Goal: Information Seeking & Learning: Learn about a topic

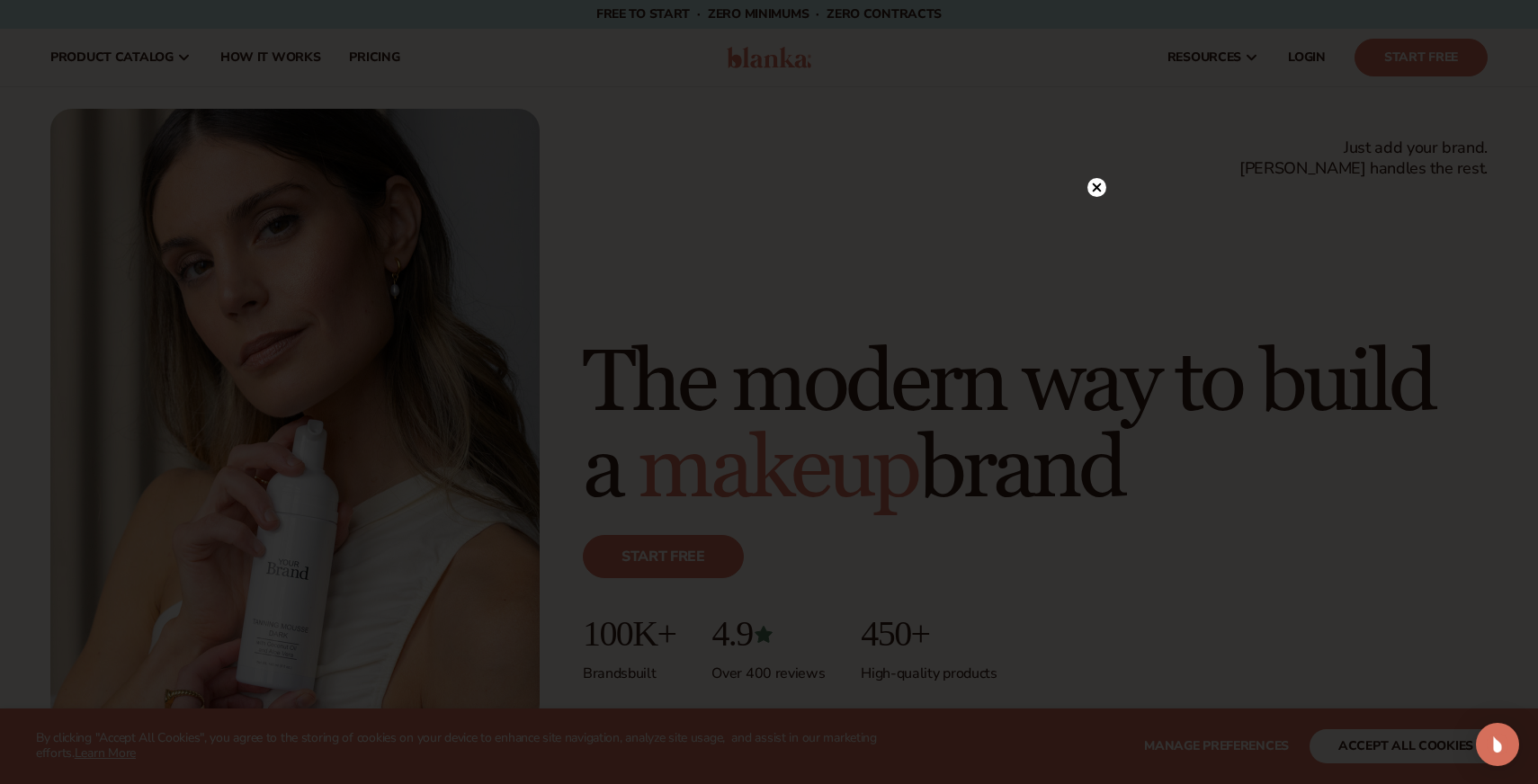
click at [1098, 186] on icon at bounding box center [1096, 188] width 19 height 19
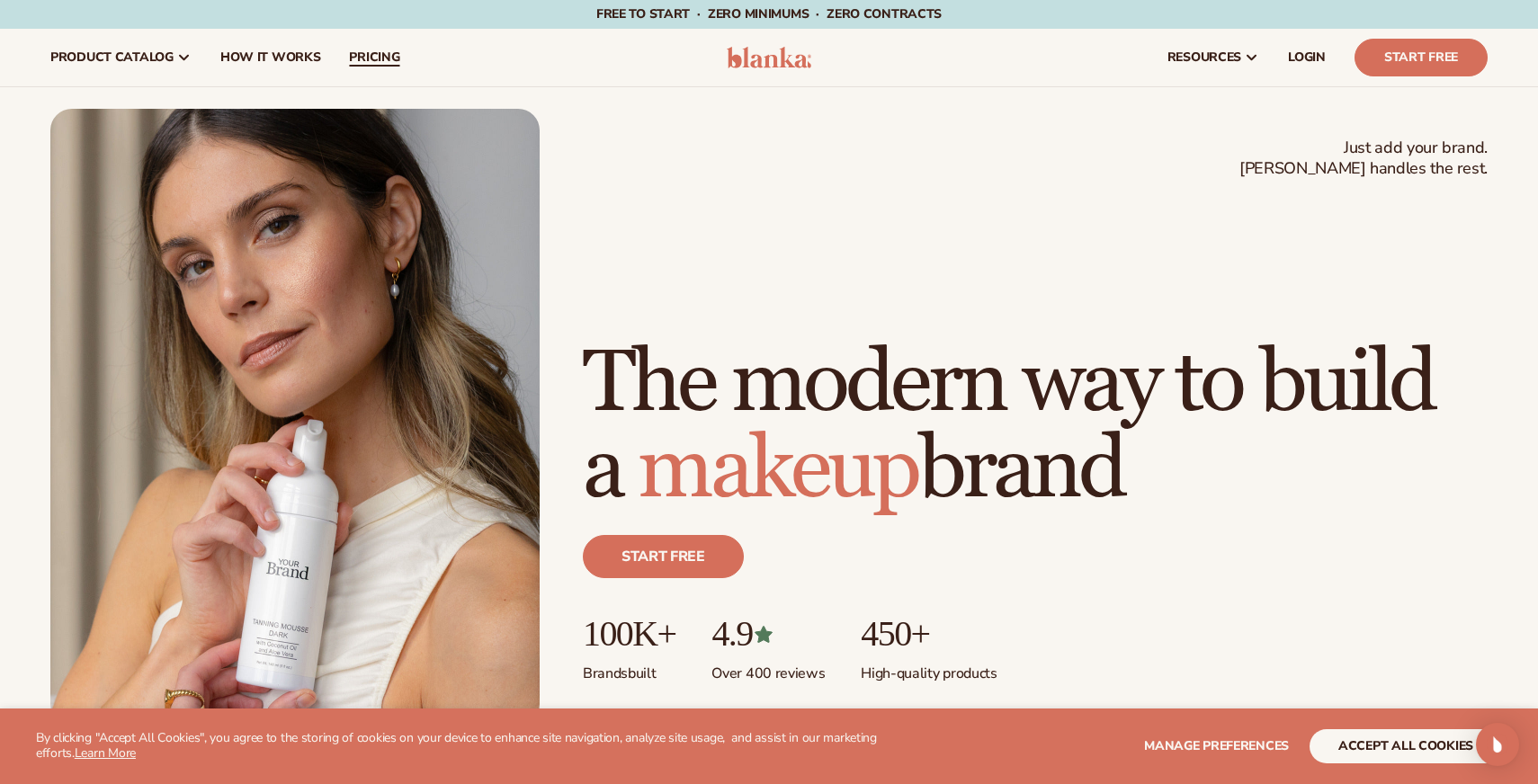
click at [378, 52] on span "pricing" at bounding box center [374, 57] width 51 height 14
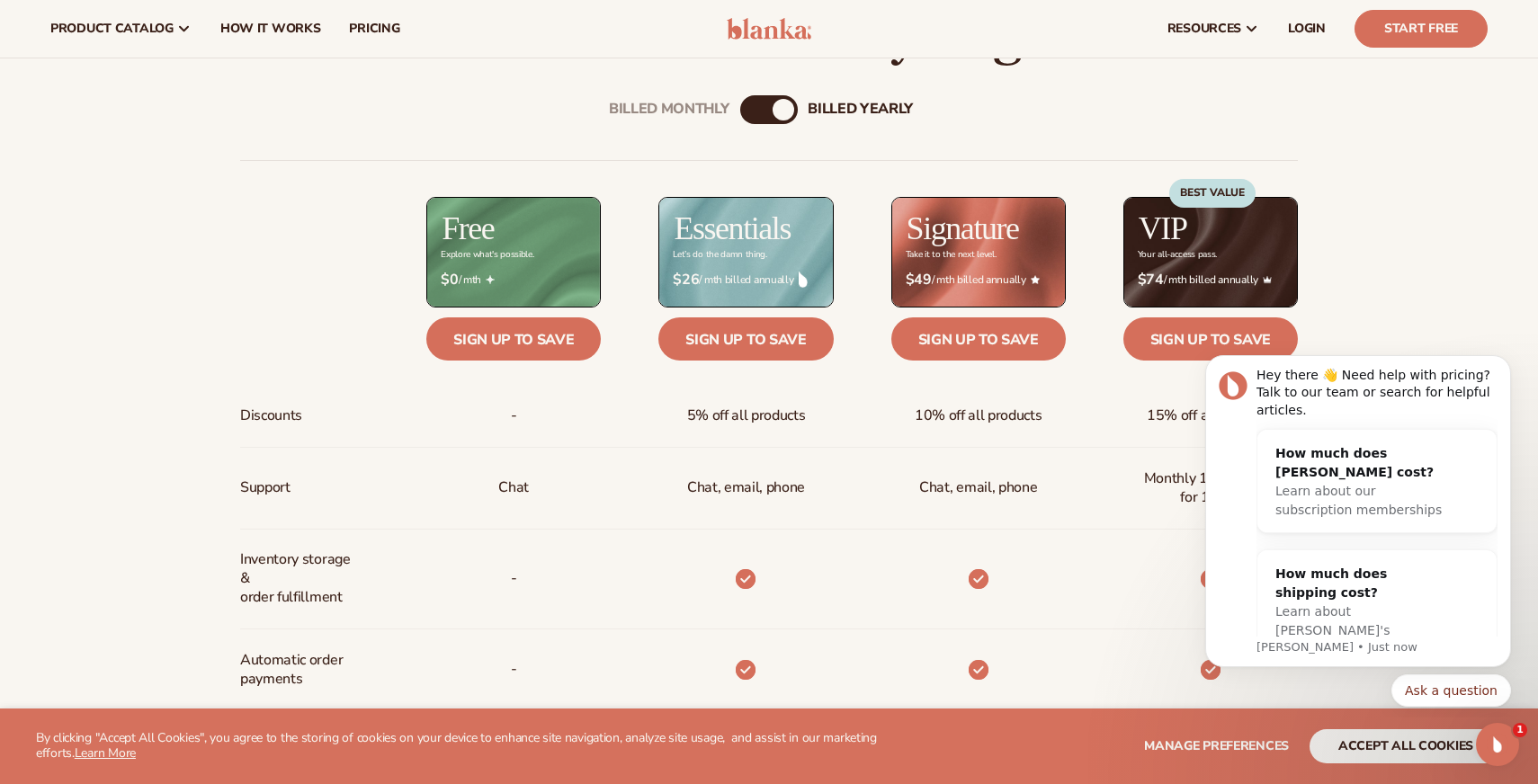
click at [777, 118] on div "billed Yearly" at bounding box center [783, 109] width 22 height 22
click at [761, 117] on div "Billed Monthly billed Yearly" at bounding box center [768, 110] width 57 height 29
drag, startPoint x: 779, startPoint y: 105, endPoint x: 712, endPoint y: 99, distance: 67.3
click at [740, 99] on div "Billed Monthly billed Yearly" at bounding box center [768, 110] width 57 height 29
click at [749, 108] on div "Billed Monthly" at bounding box center [750, 109] width 22 height 22
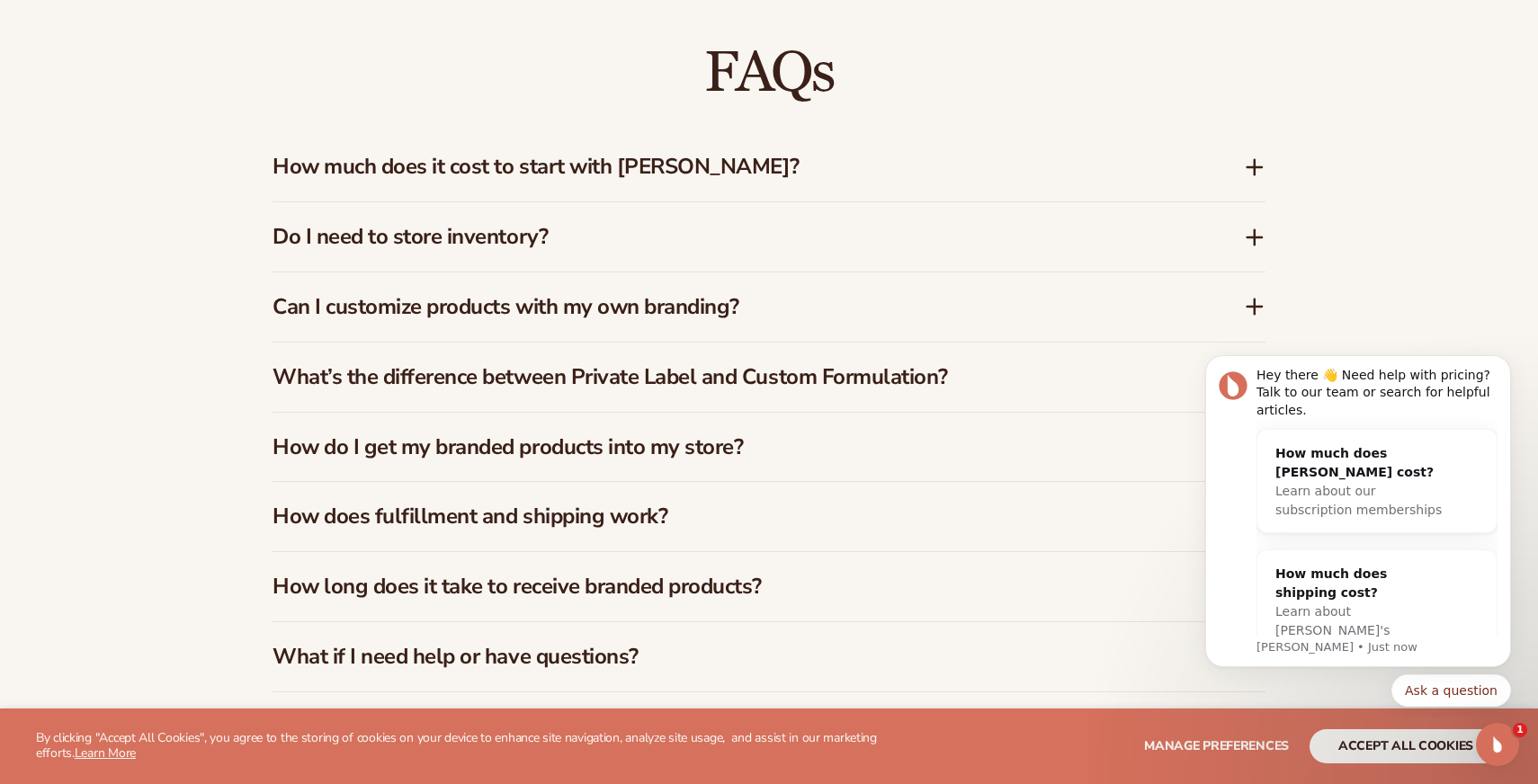
scroll to position [2764, 0]
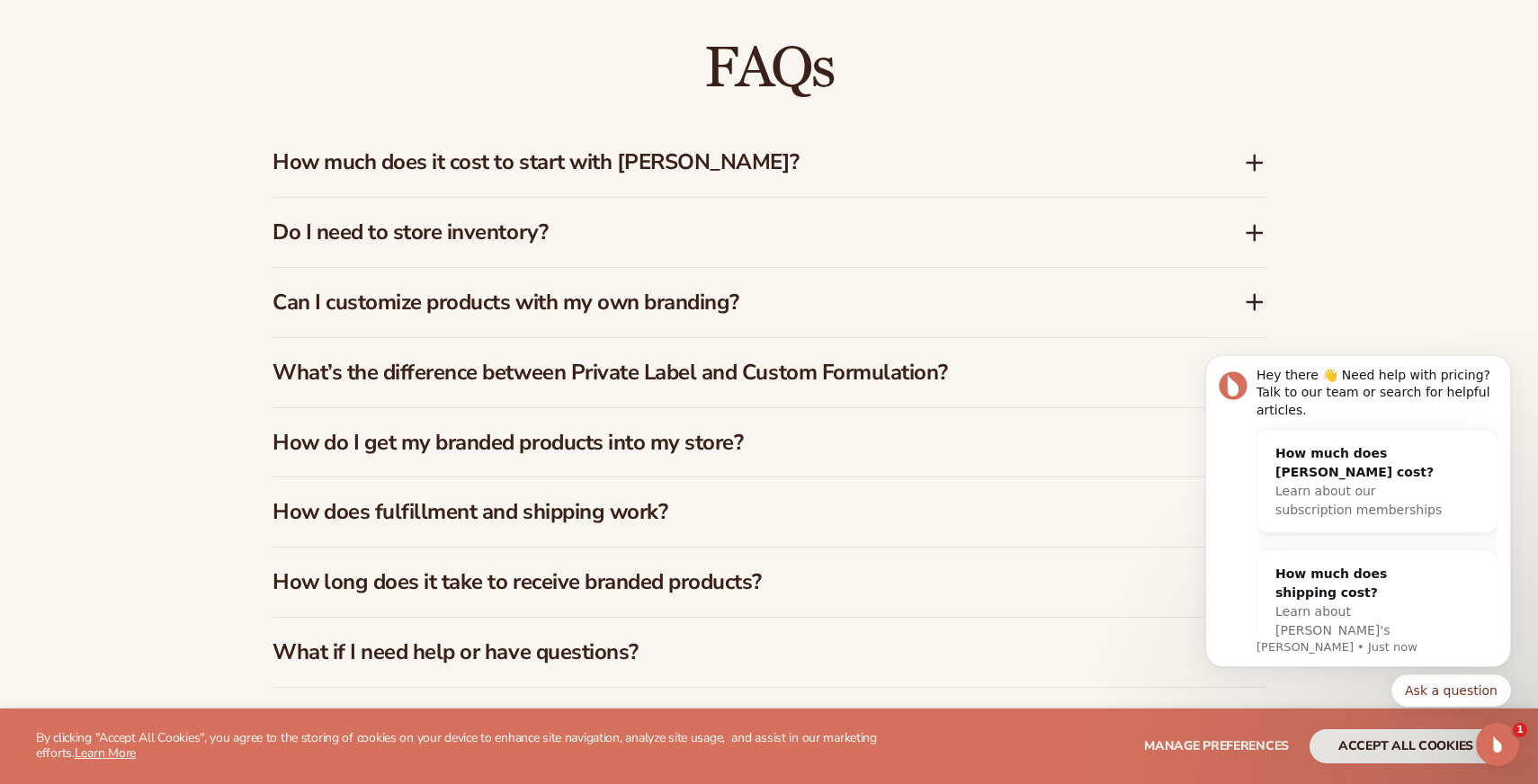
click at [519, 167] on h3 "How much does it cost to start with [PERSON_NAME]?" at bounding box center [731, 162] width 917 height 26
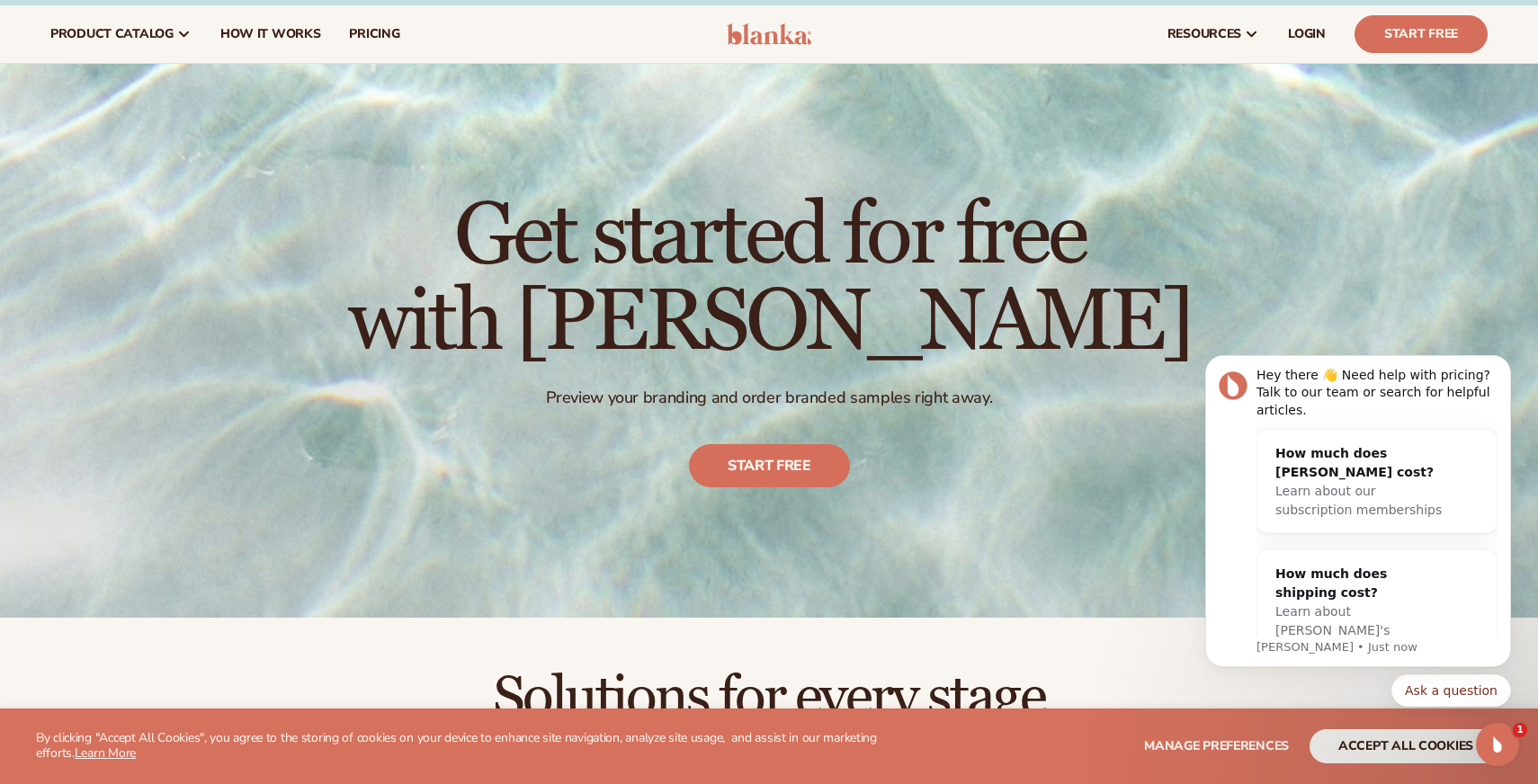
scroll to position [0, 0]
